Goal: Information Seeking & Learning: Learn about a topic

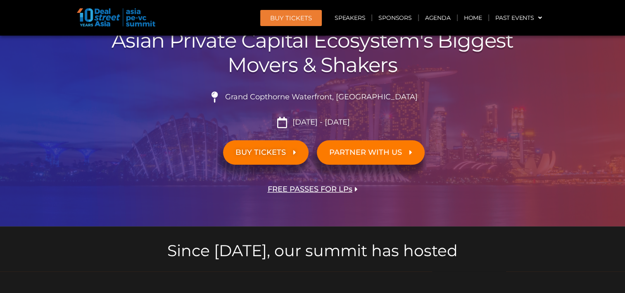
scroll to position [124, 0]
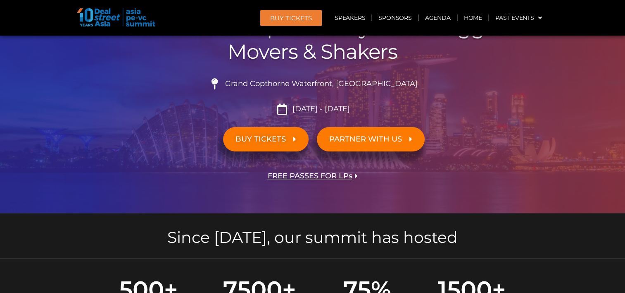
click at [324, 174] on span "FREE PASSES FOR LPs" at bounding box center [310, 176] width 85 height 8
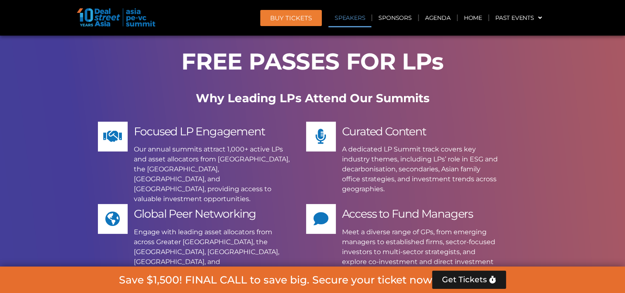
scroll to position [6362, 0]
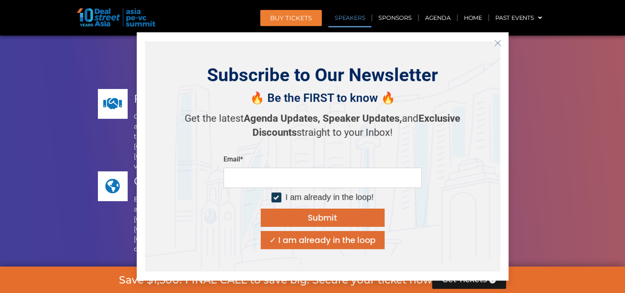
click at [493, 41] on button "Close" at bounding box center [498, 42] width 13 height 13
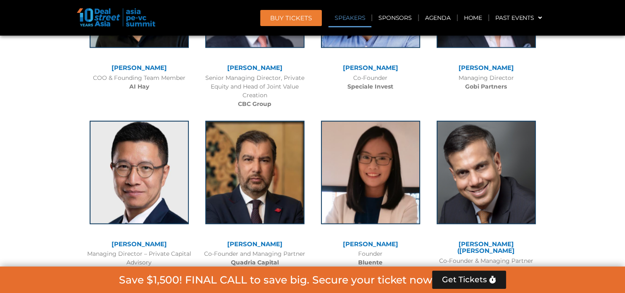
scroll to position [5039, 0]
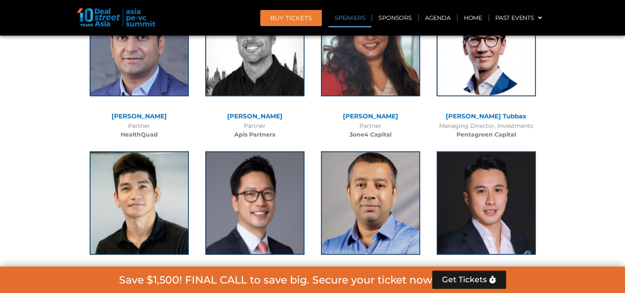
click at [361, 19] on link "Speakers" at bounding box center [350, 17] width 43 height 19
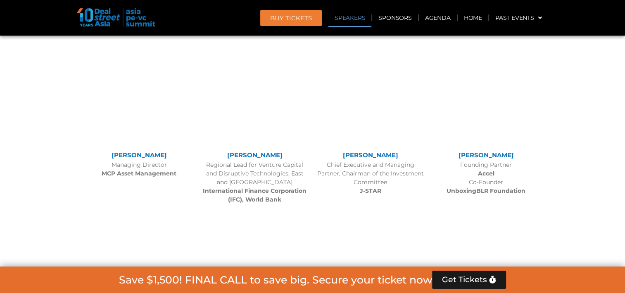
scroll to position [897, 0]
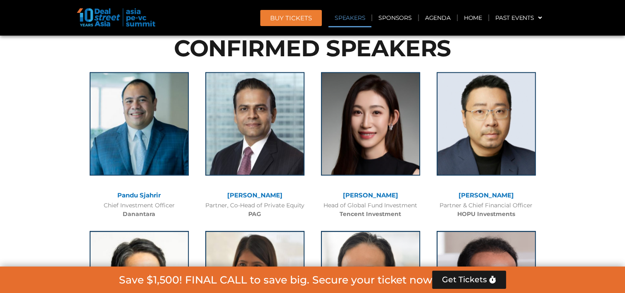
click at [359, 191] on link "[PERSON_NAME]" at bounding box center [370, 195] width 55 height 8
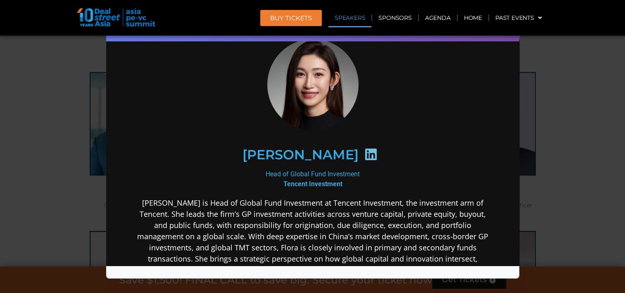
scroll to position [83, 0]
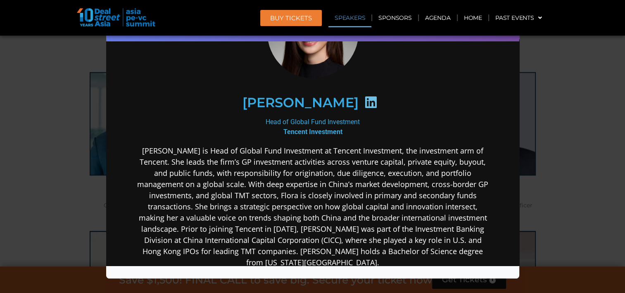
click at [364, 100] on icon at bounding box center [370, 101] width 13 height 13
click at [314, 98] on h2 "[PERSON_NAME]" at bounding box center [300, 102] width 116 height 13
click at [364, 100] on icon at bounding box center [370, 101] width 13 height 13
click at [344, 120] on div "Head of Global Fund Investment Tencent Investment" at bounding box center [312, 127] width 357 height 20
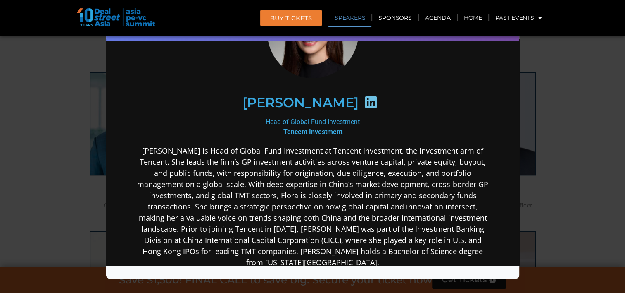
click at [308, 129] on b "Tencent Investment" at bounding box center [312, 132] width 59 height 8
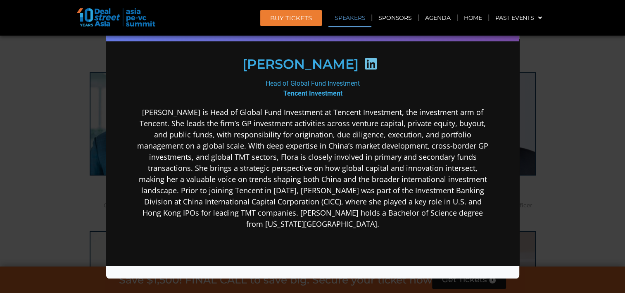
scroll to position [107, 0]
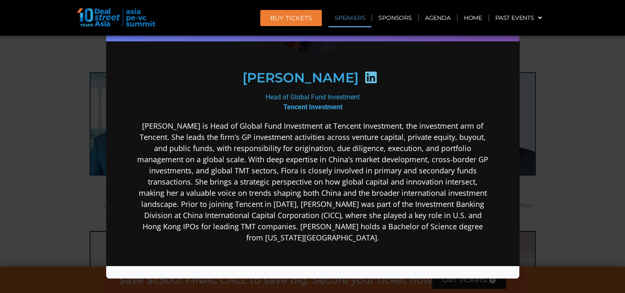
click at [534, 62] on div "Speaker Profile ×" at bounding box center [312, 146] width 625 height 293
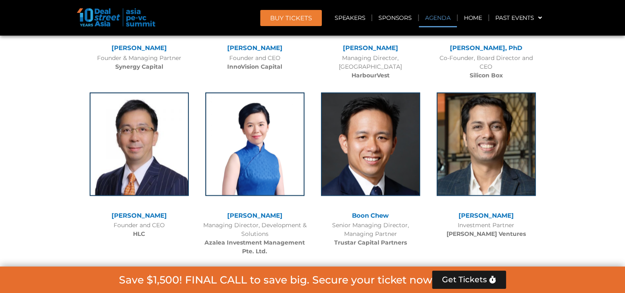
scroll to position [3915, 0]
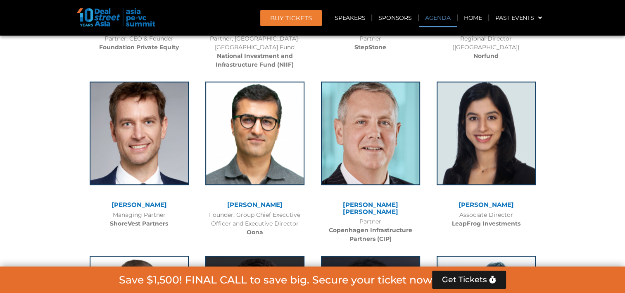
click at [439, 13] on link "Agenda" at bounding box center [438, 17] width 38 height 19
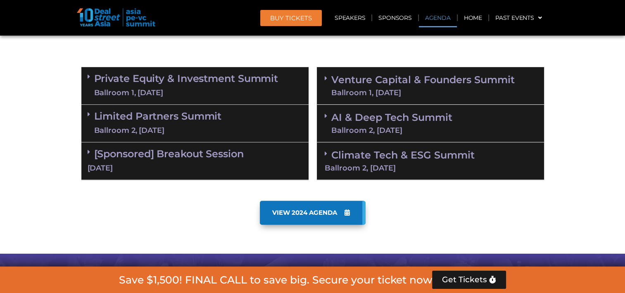
scroll to position [432, 0]
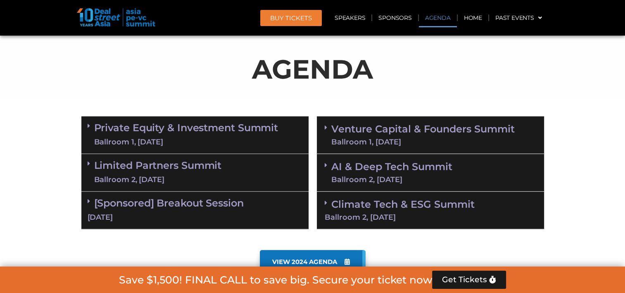
click at [317, 19] on link "BUY Tickets" at bounding box center [291, 18] width 62 height 16
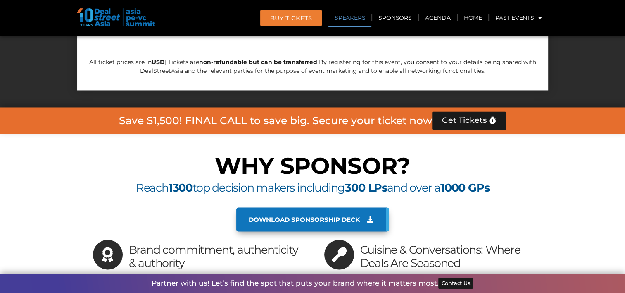
scroll to position [7625, 0]
